Goal: Find specific page/section: Find specific page/section

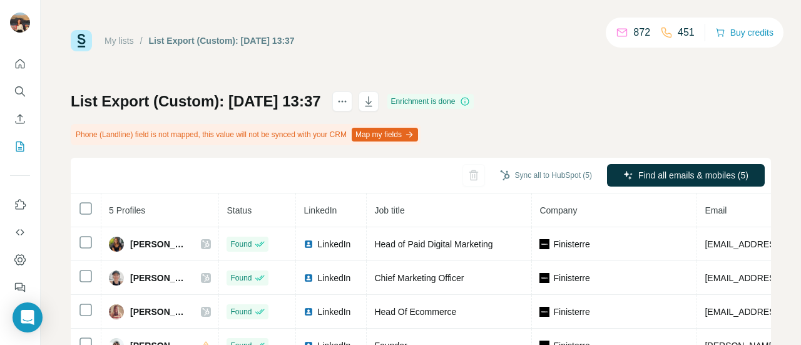
scroll to position [0, 185]
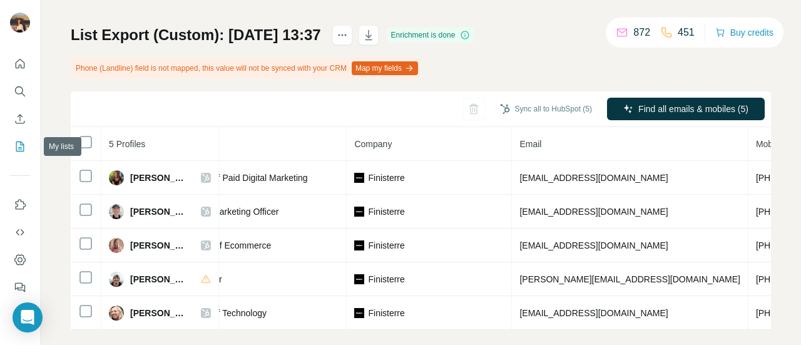
click at [23, 146] on icon "My lists" at bounding box center [20, 146] width 8 height 10
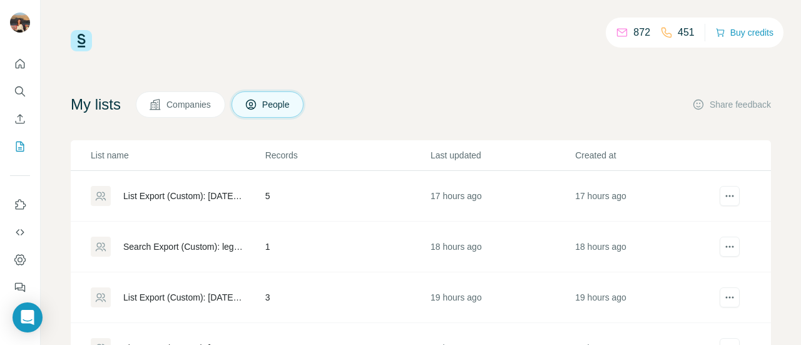
click at [154, 196] on div "List Export (Custom): [DATE] 13:37" at bounding box center [183, 196] width 121 height 13
